Goal: Find specific page/section: Find specific page/section

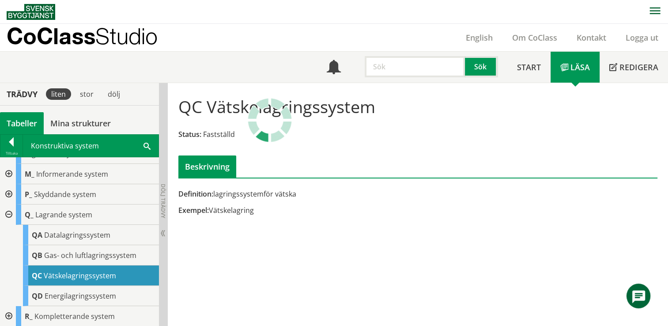
scroll to position [164, 0]
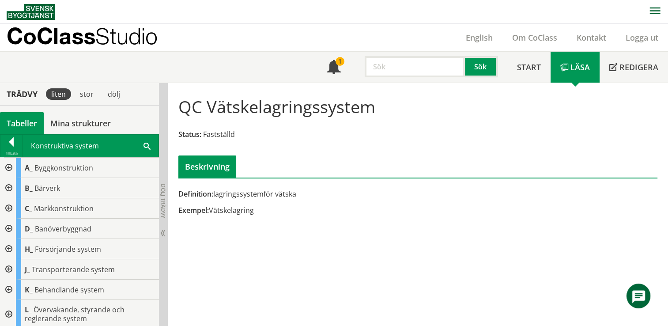
click at [409, 64] on input "text" at bounding box center [414, 66] width 100 height 21
paste input "jalusi"
type input "jalusi"
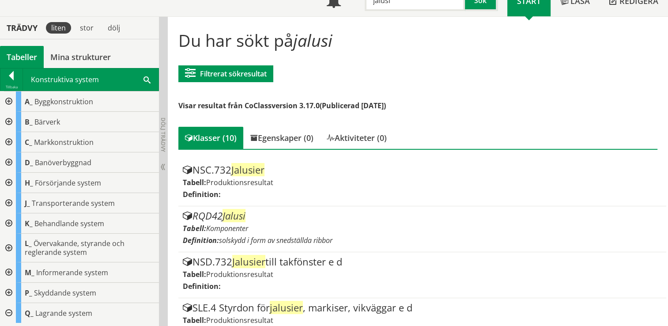
scroll to position [67, 0]
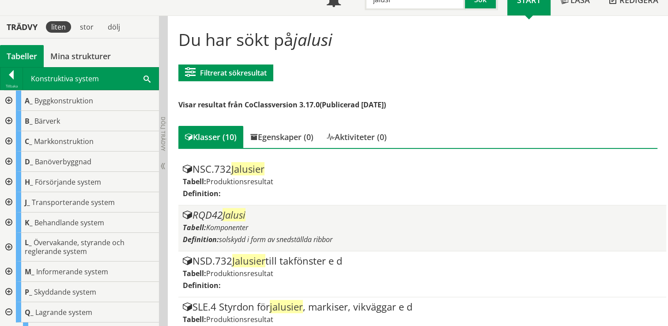
drag, startPoint x: 313, startPoint y: 216, endPoint x: 281, endPoint y: 237, distance: 38.2
click at [281, 237] on span "solskydd i form av snedställda ribbor" at bounding box center [275, 239] width 113 height 10
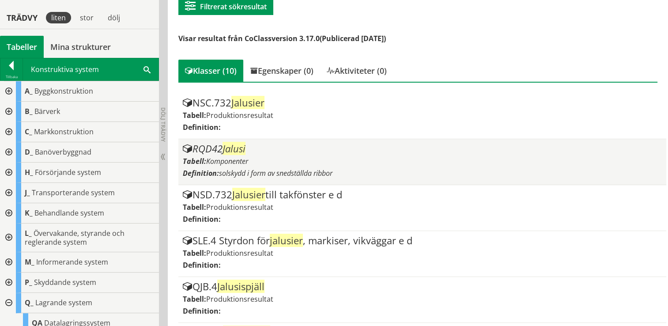
scroll to position [139, 0]
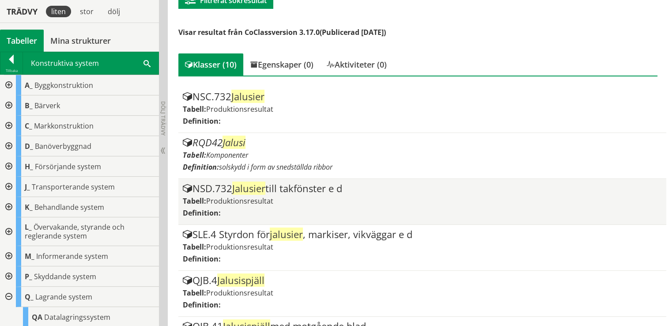
drag, startPoint x: 281, startPoint y: 237, endPoint x: 242, endPoint y: 187, distance: 64.4
click at [242, 187] on span "Jalusier" at bounding box center [248, 187] width 33 height 13
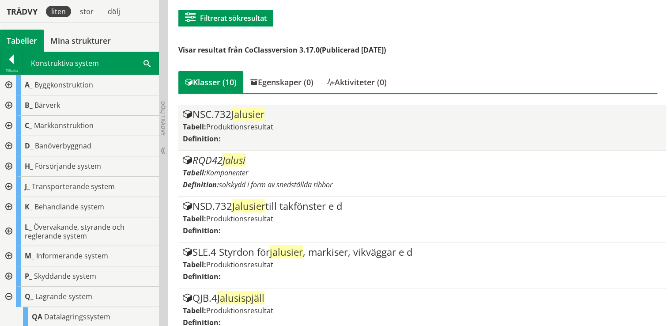
scroll to position [122, 0]
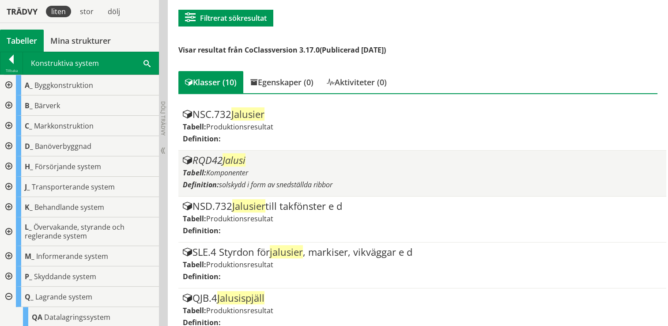
click at [261, 162] on div "RQD42 Jalusi" at bounding box center [422, 160] width 479 height 11
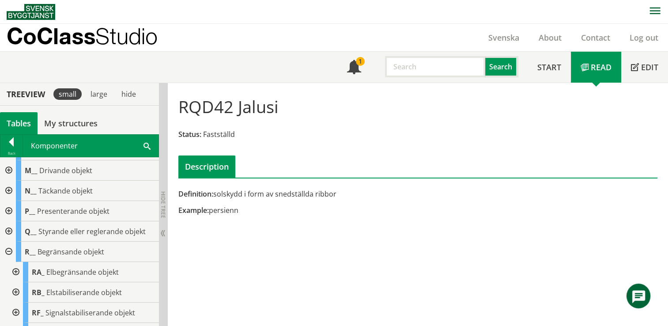
scroll to position [148, 0]
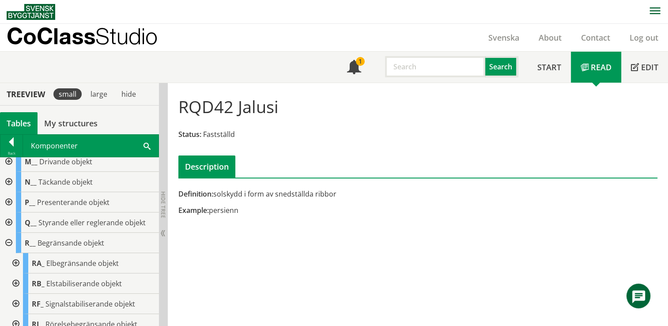
click at [406, 66] on input "text" at bounding box center [435, 66] width 100 height 21
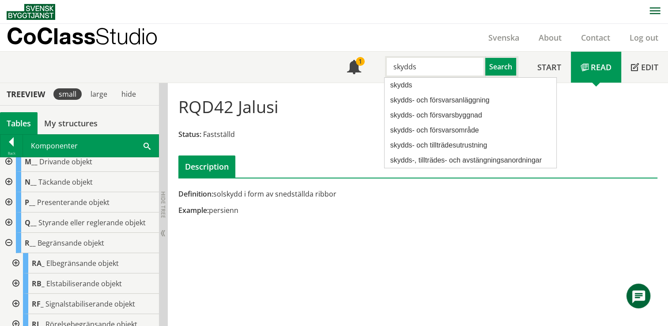
paste input "jalusi"
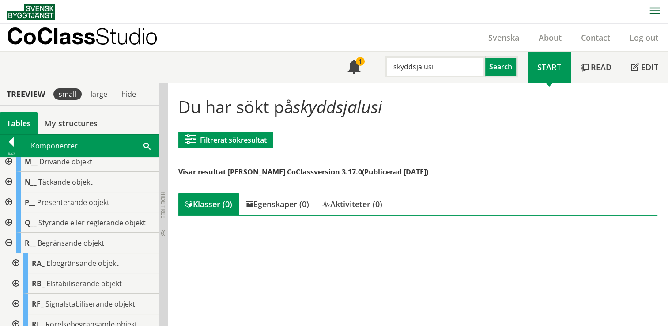
drag, startPoint x: 413, startPoint y: 66, endPoint x: 371, endPoint y: 62, distance: 42.1
click at [371, 62] on div "skyddsjalusi Search" at bounding box center [449, 65] width 157 height 26
type input "jalusi"
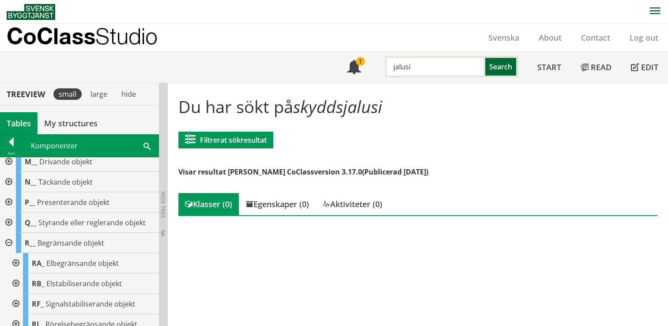
click at [515, 65] on button "Search" at bounding box center [501, 66] width 33 height 21
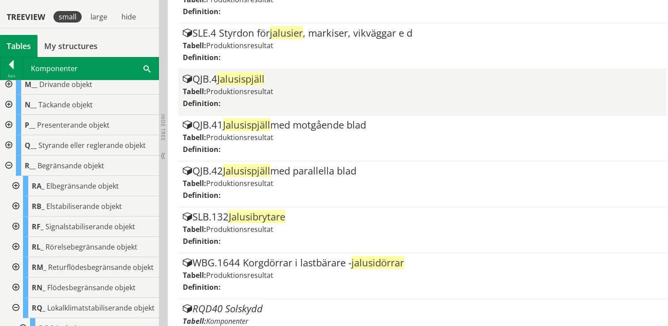
scroll to position [349, 0]
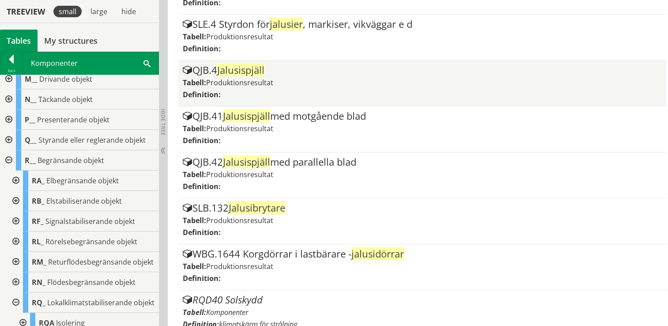
click at [401, 263] on div "Tabell: Produktionsresultat" at bounding box center [422, 266] width 479 height 10
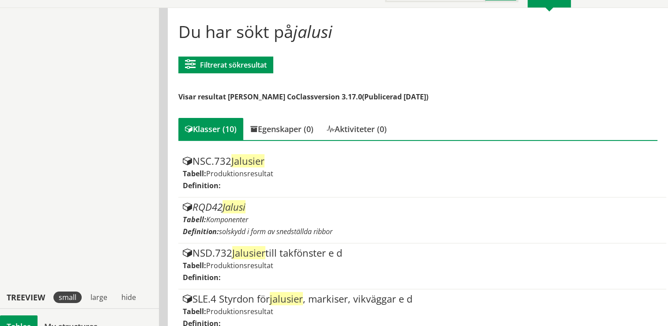
scroll to position [0, 0]
